Goal: Task Accomplishment & Management: Manage account settings

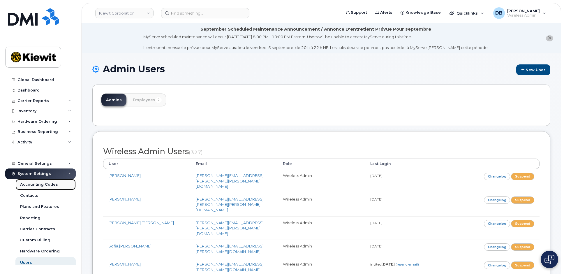
click at [38, 185] on div "Accounting Codes" at bounding box center [39, 184] width 38 height 5
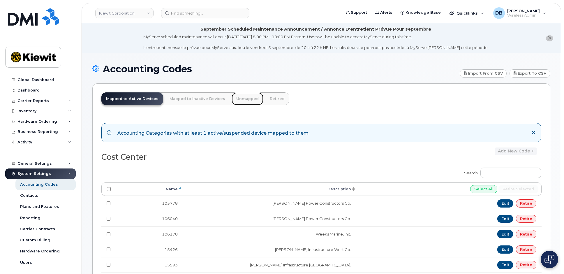
click at [238, 99] on link "Unmapped" at bounding box center [247, 98] width 32 height 13
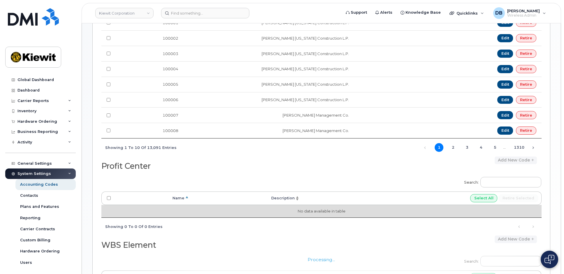
scroll to position [261, 0]
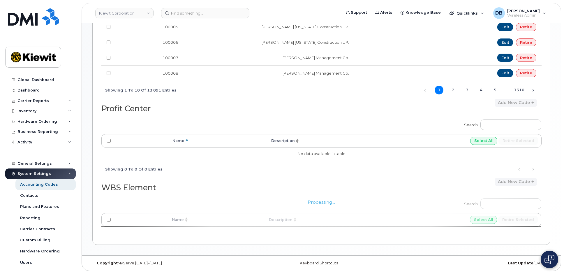
click at [503, 204] on div "Processing..." at bounding box center [321, 213] width 440 height 41
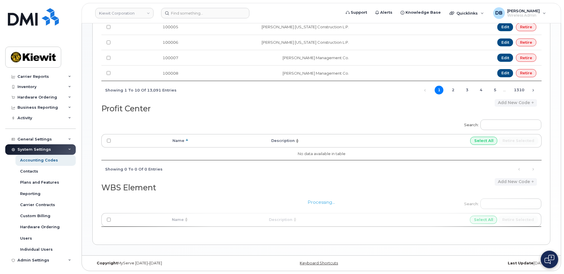
scroll to position [203, 0]
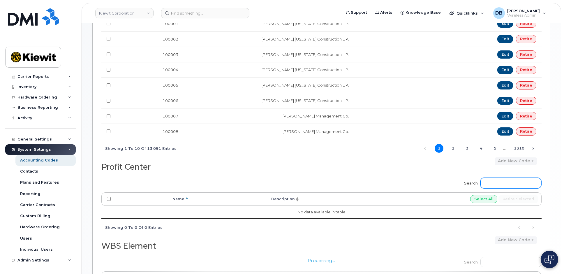
click at [495, 180] on input "Search:" at bounding box center [510, 183] width 61 height 10
type input "106495"
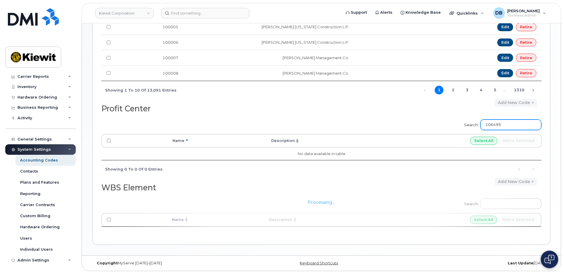
drag, startPoint x: 516, startPoint y: 123, endPoint x: 480, endPoint y: 120, distance: 35.9
click at [480, 120] on label "Search: 106495" at bounding box center [500, 124] width 81 height 16
click at [503, 201] on div "Processing..." at bounding box center [321, 213] width 440 height 41
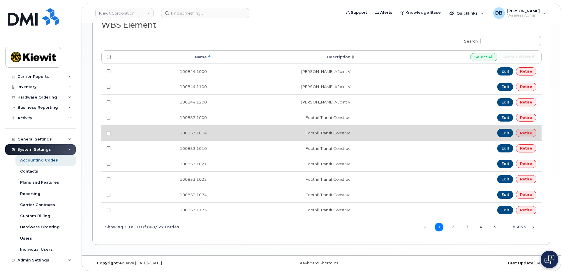
scroll to position [365, 0]
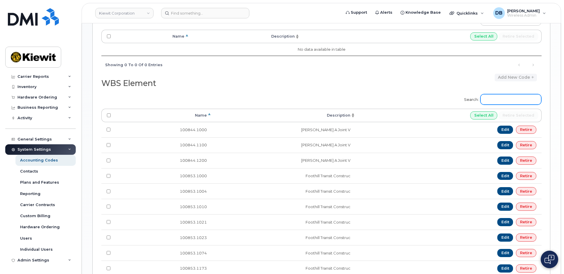
click at [502, 103] on input "Search:" at bounding box center [510, 99] width 61 height 10
paste input "106495"
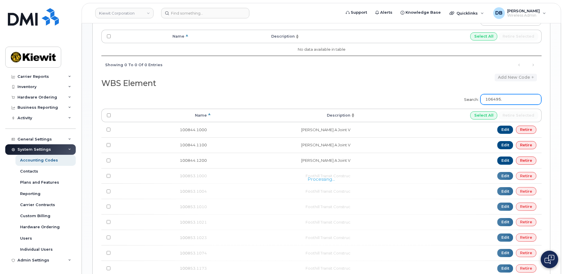
type input "106495."
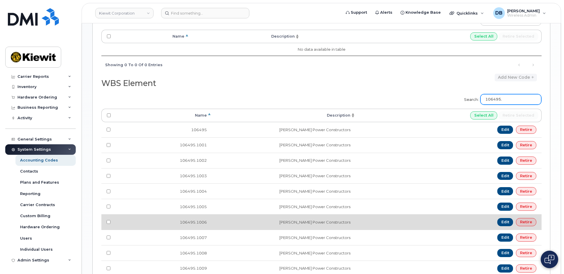
scroll to position [424, 0]
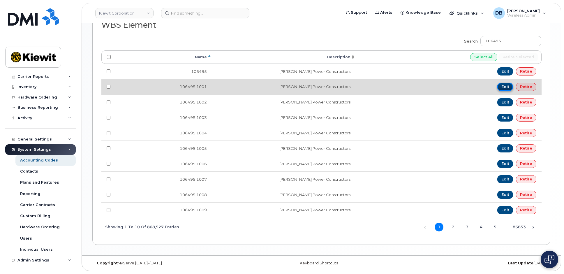
click at [505, 88] on link "Edit" at bounding box center [505, 87] width 16 height 8
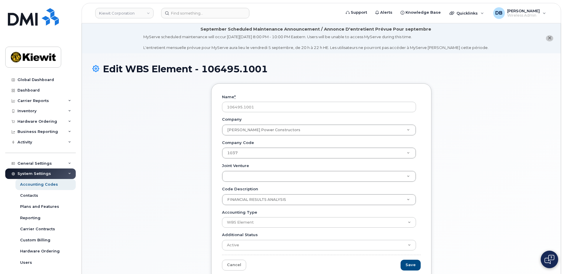
click at [535, 181] on div "Name * 106495.1001 Company Kiewit Power Constructors Company Company FINANCIAL …" at bounding box center [321, 186] width 458 height 206
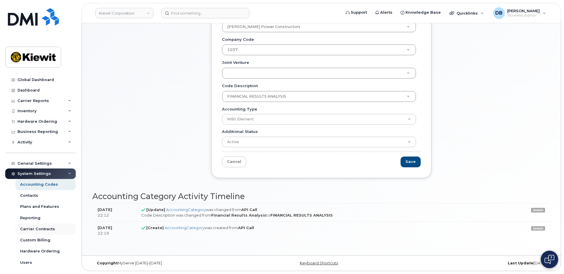
scroll to position [24, 0]
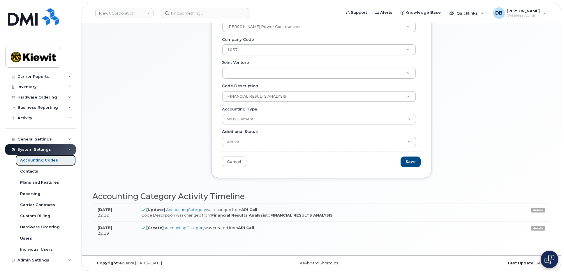
click at [31, 160] on div "Accounting Codes" at bounding box center [39, 159] width 38 height 5
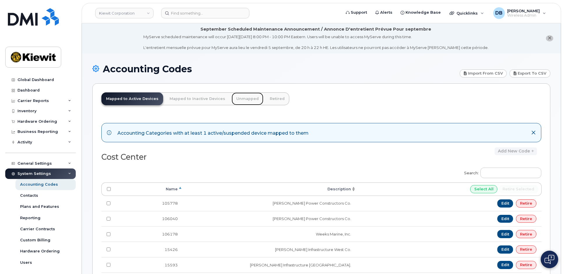
click at [238, 97] on link "Unmapped" at bounding box center [247, 98] width 32 height 13
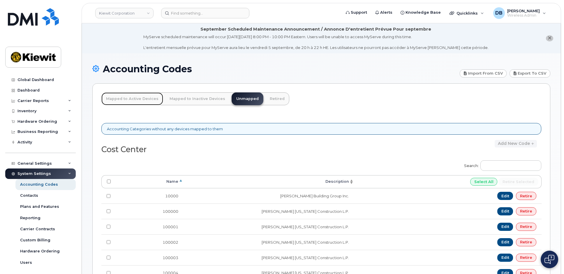
click at [131, 99] on link "Mapped to Active Devices" at bounding box center [132, 98] width 62 height 13
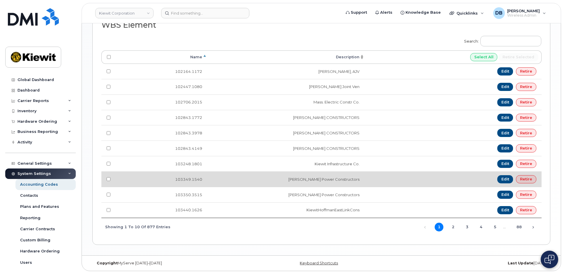
scroll to position [391, 0]
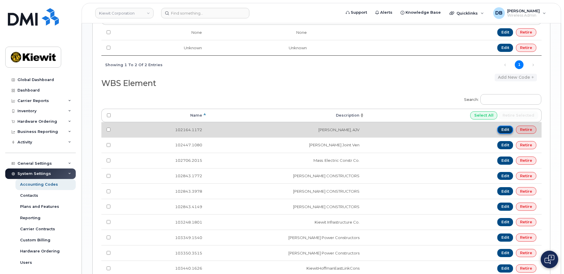
click at [503, 128] on link "Edit" at bounding box center [505, 129] width 16 height 8
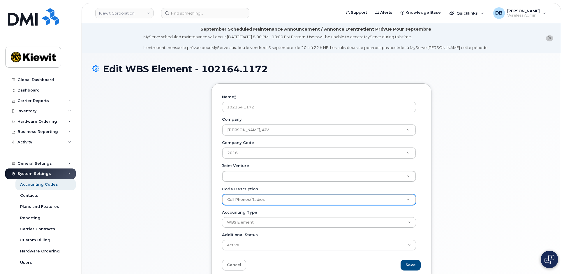
scroll to position [85, 0]
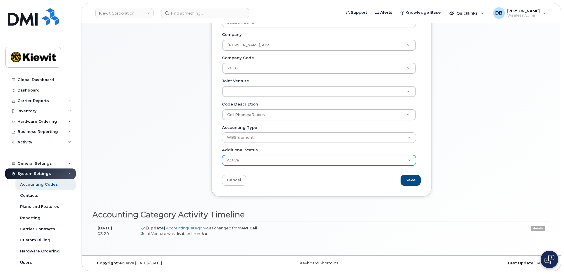
click at [256, 161] on select "Active Suspended Cancelled Closed" at bounding box center [319, 160] width 194 height 10
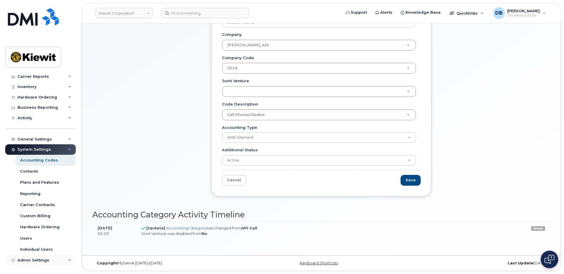
click at [31, 258] on div "Admin Settings" at bounding box center [33, 260] width 32 height 5
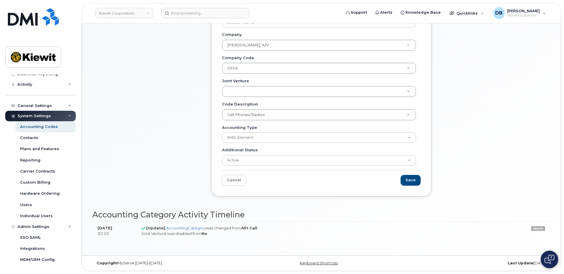
scroll to position [29, 0]
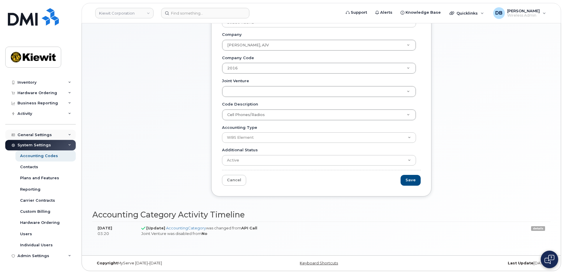
click at [37, 137] on div "General Settings" at bounding box center [40, 135] width 70 height 10
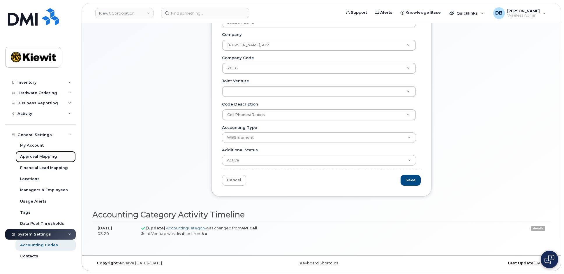
click at [36, 154] on div "Approval Mapping" at bounding box center [38, 156] width 37 height 5
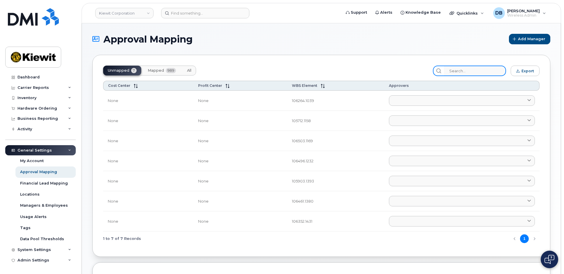
click at [479, 71] on input "search" at bounding box center [475, 71] width 62 height 10
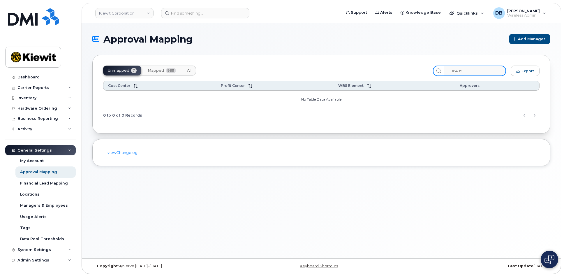
type input "106495"
click at [157, 71] on span "Mapped" at bounding box center [156, 70] width 16 height 5
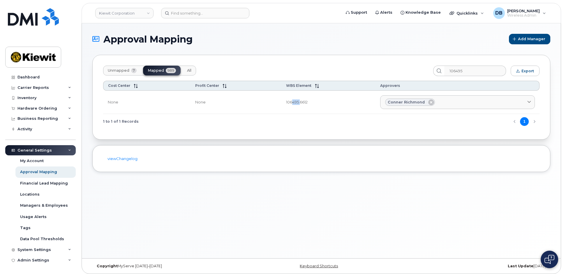
drag, startPoint x: 300, startPoint y: 102, endPoint x: 293, endPoint y: 105, distance: 8.2
click at [293, 105] on td "106495.6612" at bounding box center [328, 103] width 94 height 24
drag, startPoint x: 293, startPoint y: 105, endPoint x: 282, endPoint y: 102, distance: 10.5
click at [282, 102] on td "106495.6612" at bounding box center [328, 103] width 94 height 24
drag, startPoint x: 283, startPoint y: 102, endPoint x: 337, endPoint y: 103, distance: 54.2
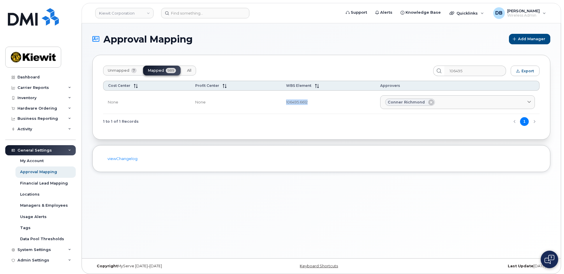
click at [337, 103] on td "106495.6612" at bounding box center [328, 103] width 94 height 24
copy td "106495.6612"
click at [40, 251] on div "System Settings" at bounding box center [33, 249] width 33 height 5
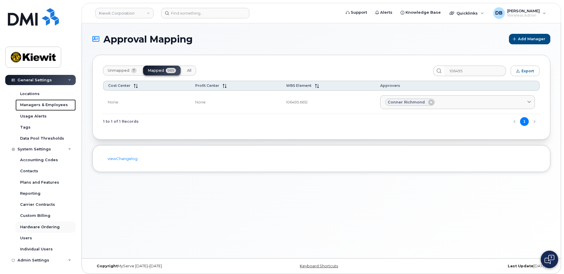
scroll to position [26, 0]
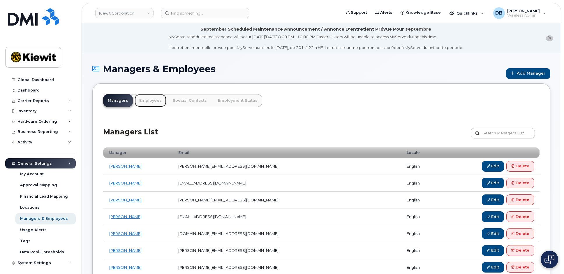
click at [148, 99] on link "Employees" at bounding box center [150, 100] width 32 height 13
click at [31, 160] on div "General Settings" at bounding box center [40, 163] width 70 height 10
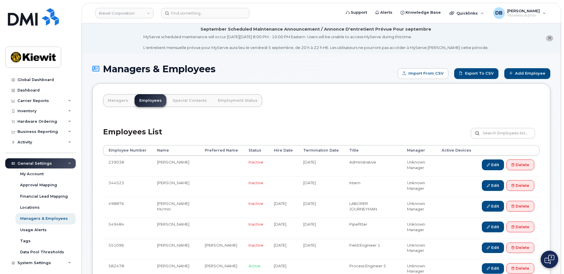
click at [114, 31] on li "September Scheduled Maintenance Announcement / Annonce D'entretient Prévue Pour…" at bounding box center [321, 38] width 479 height 30
click at [496, 135] on input "text" at bounding box center [502, 133] width 64 height 10
type input "nolan"
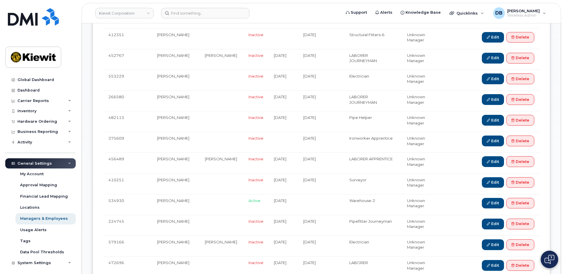
scroll to position [873, 0]
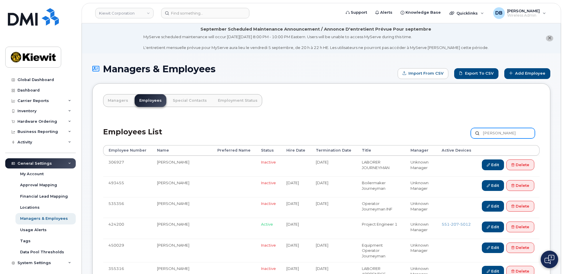
click at [502, 132] on input "nolan" at bounding box center [502, 133] width 64 height 10
type input "nolan retz"
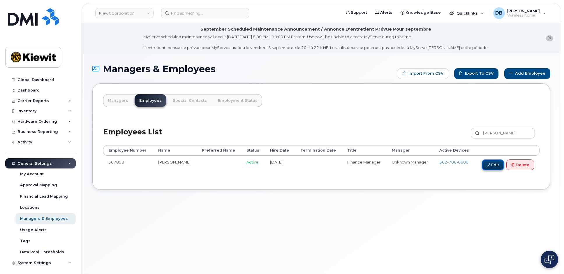
click at [489, 169] on link "Edit" at bounding box center [493, 164] width 22 height 11
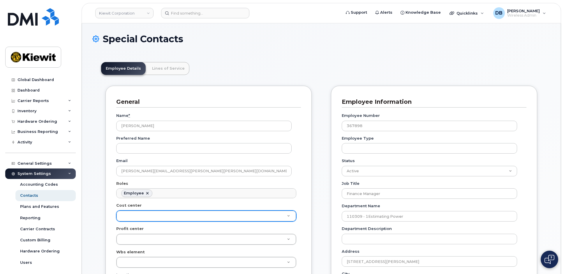
scroll to position [17, 0]
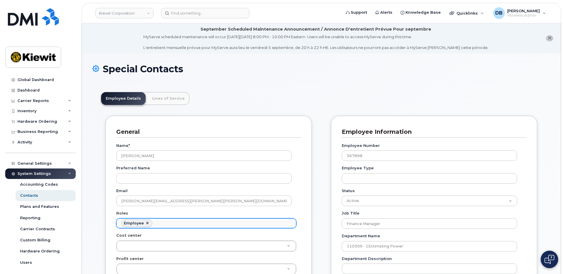
click at [183, 224] on ul "Employee" at bounding box center [205, 222] width 179 height 9
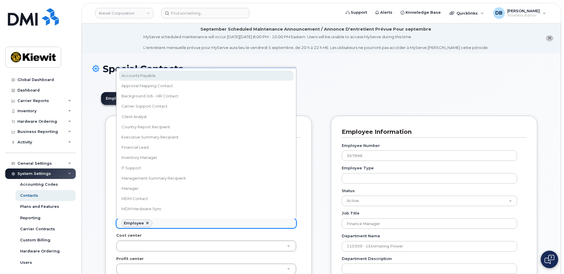
drag, startPoint x: 374, startPoint y: 90, endPoint x: 314, endPoint y: 155, distance: 88.6
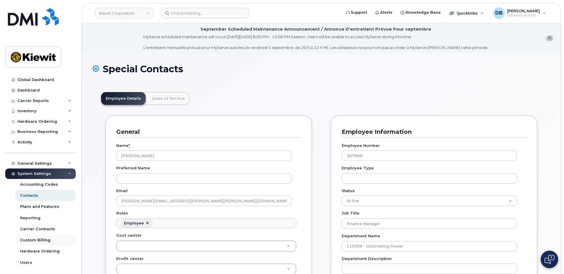
scroll to position [24, 0]
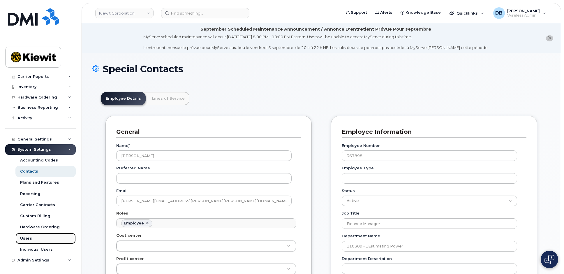
click at [33, 236] on link "Users" at bounding box center [45, 238] width 60 height 11
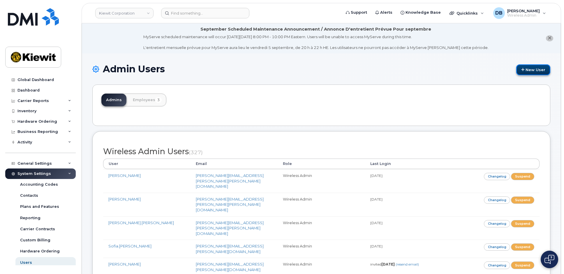
click at [534, 70] on link "New User" at bounding box center [533, 69] width 34 height 11
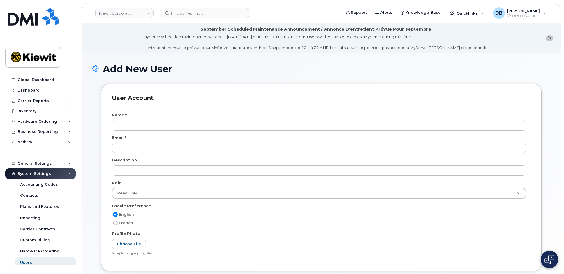
select select
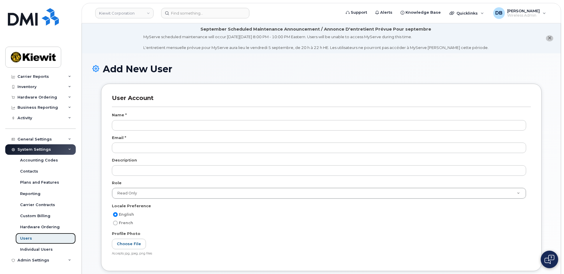
click at [26, 238] on div "Users" at bounding box center [26, 238] width 12 height 5
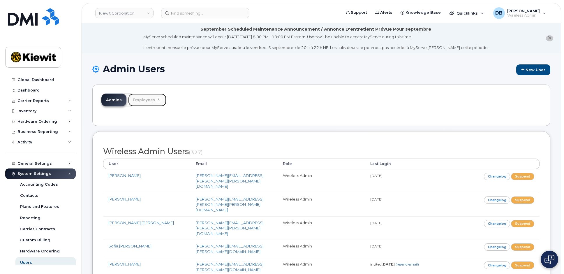
click at [142, 101] on link "Employees 3" at bounding box center [147, 99] width 38 height 13
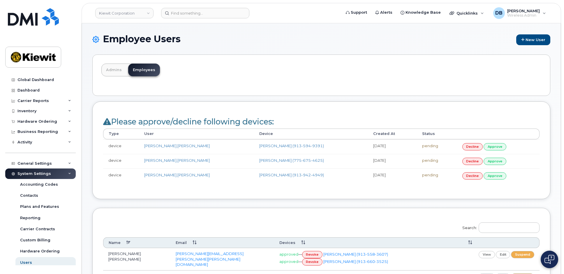
scroll to position [146, 0]
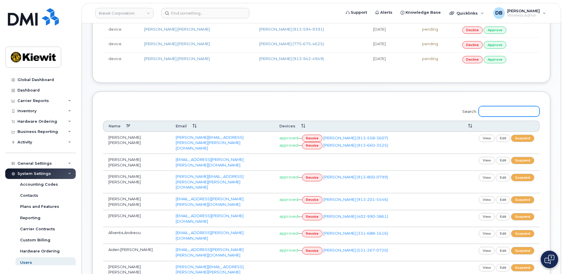
click at [509, 112] on input "Search:" at bounding box center [508, 111] width 61 height 10
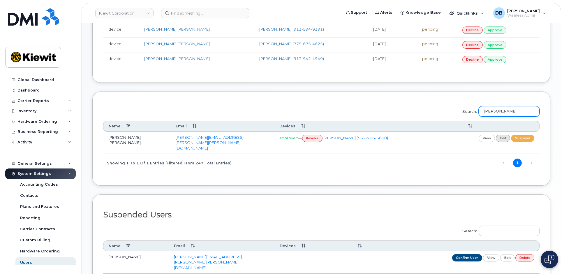
type input "nolan"
click at [503, 141] on link "edit" at bounding box center [502, 137] width 15 height 7
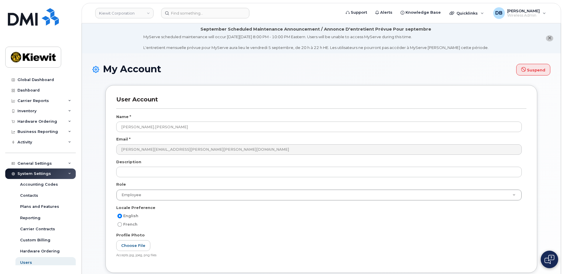
select select
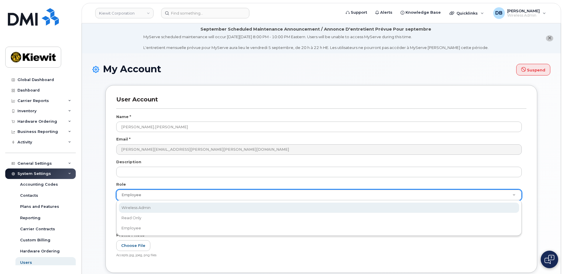
select select "wireless_admin"
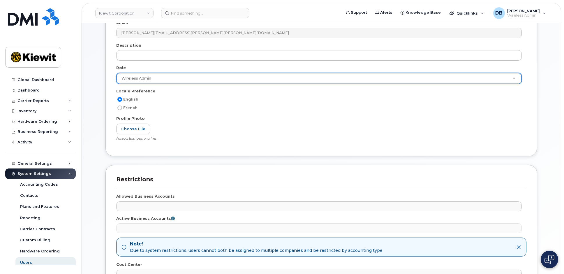
scroll to position [223, 0]
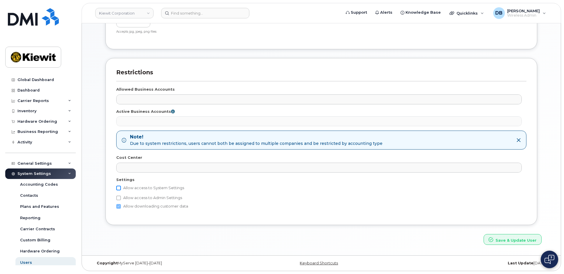
click at [118, 186] on input "Allow access to System Settings" at bounding box center [118, 187] width 5 height 5
checkbox input "true"
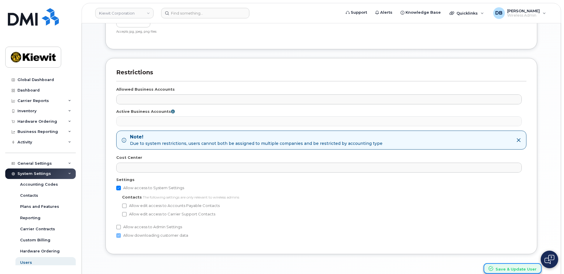
click at [510, 268] on button "Save & Update User" at bounding box center [512, 268] width 58 height 11
